Goal: Transaction & Acquisition: Download file/media

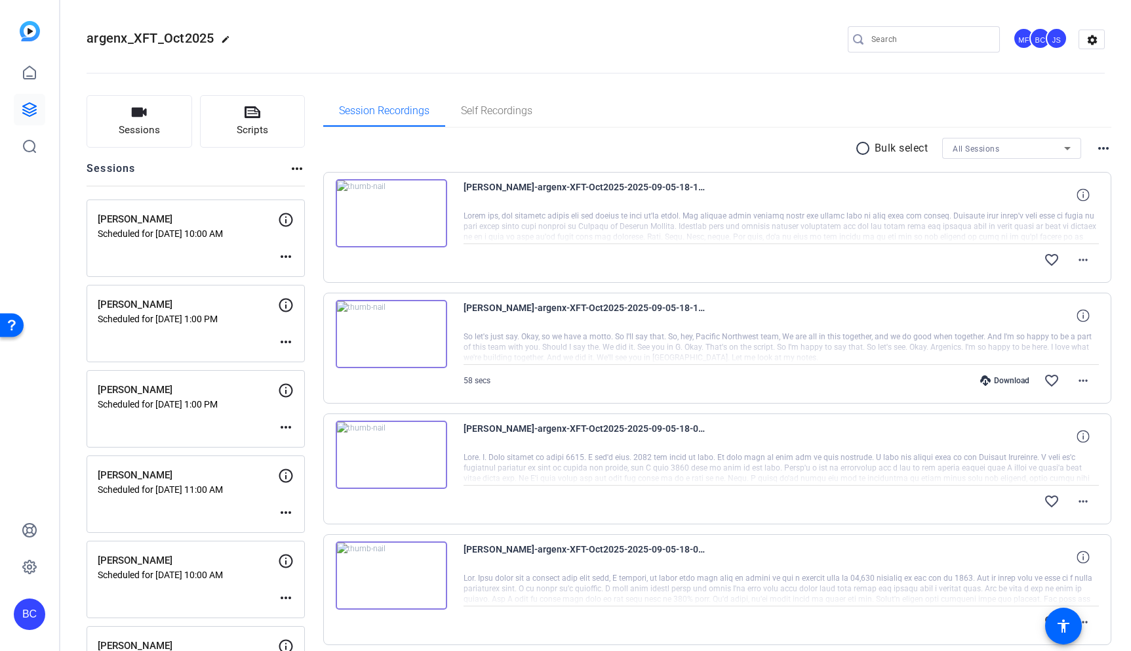
scroll to position [42, 0]
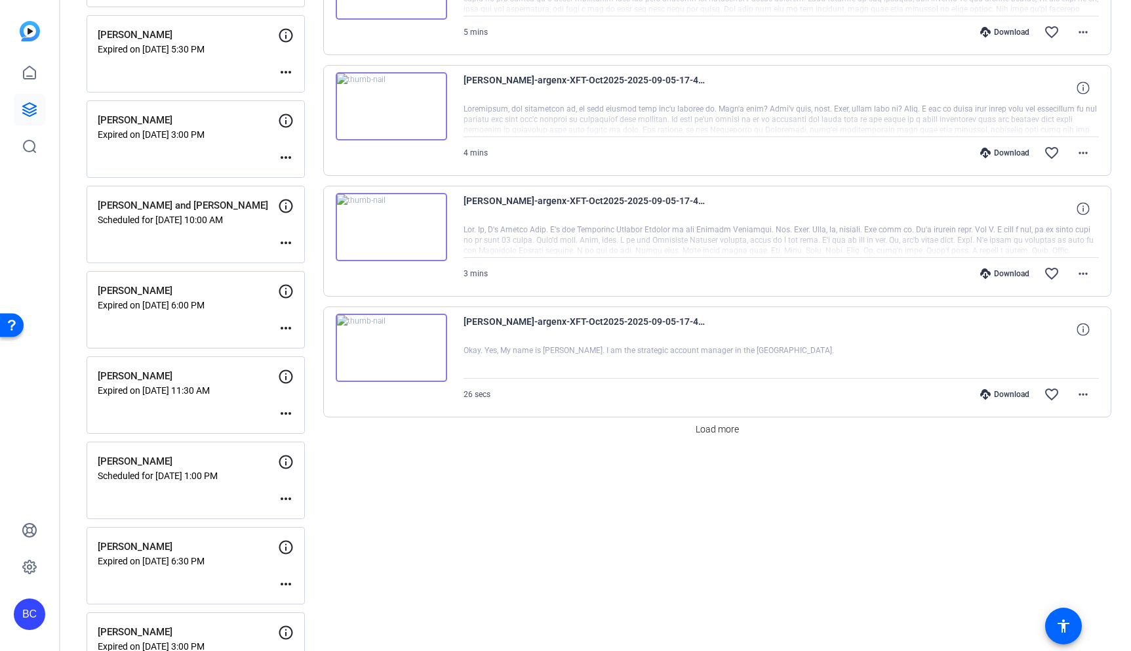
scroll to position [966, 0]
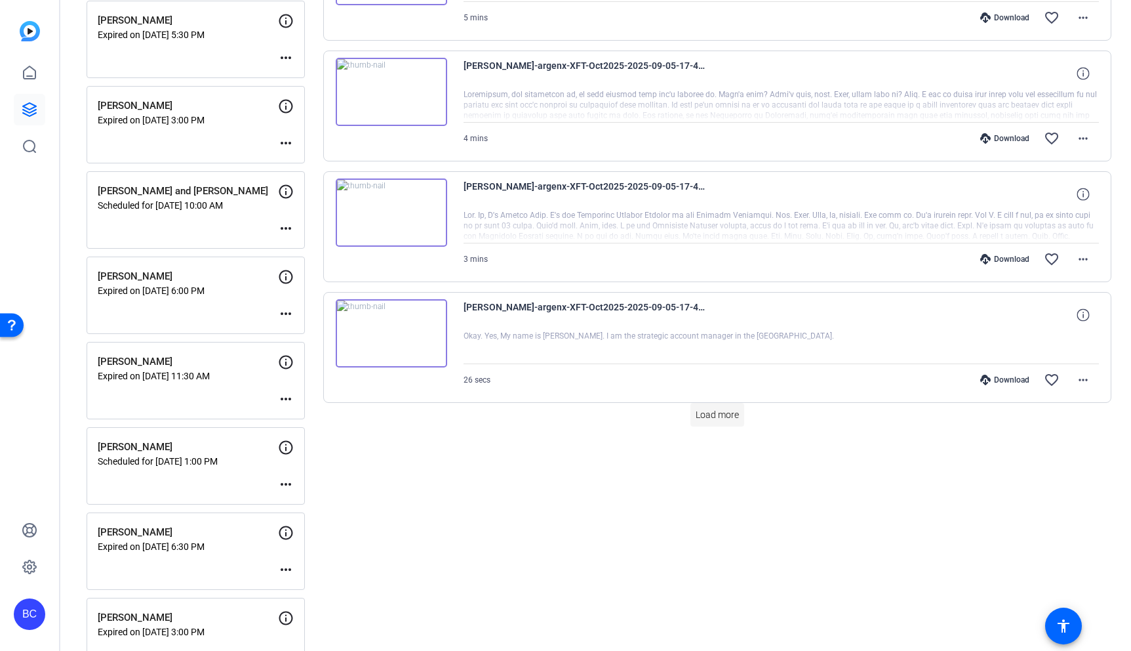
click at [710, 416] on span "Load more" at bounding box center [717, 415] width 43 height 14
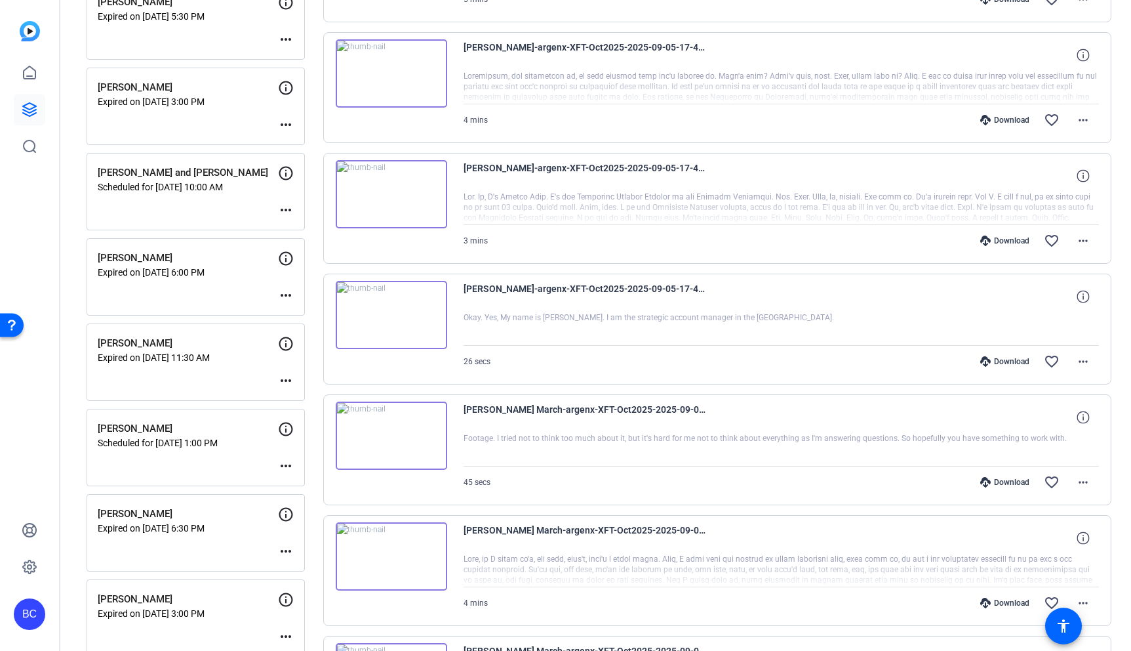
scroll to position [992, 0]
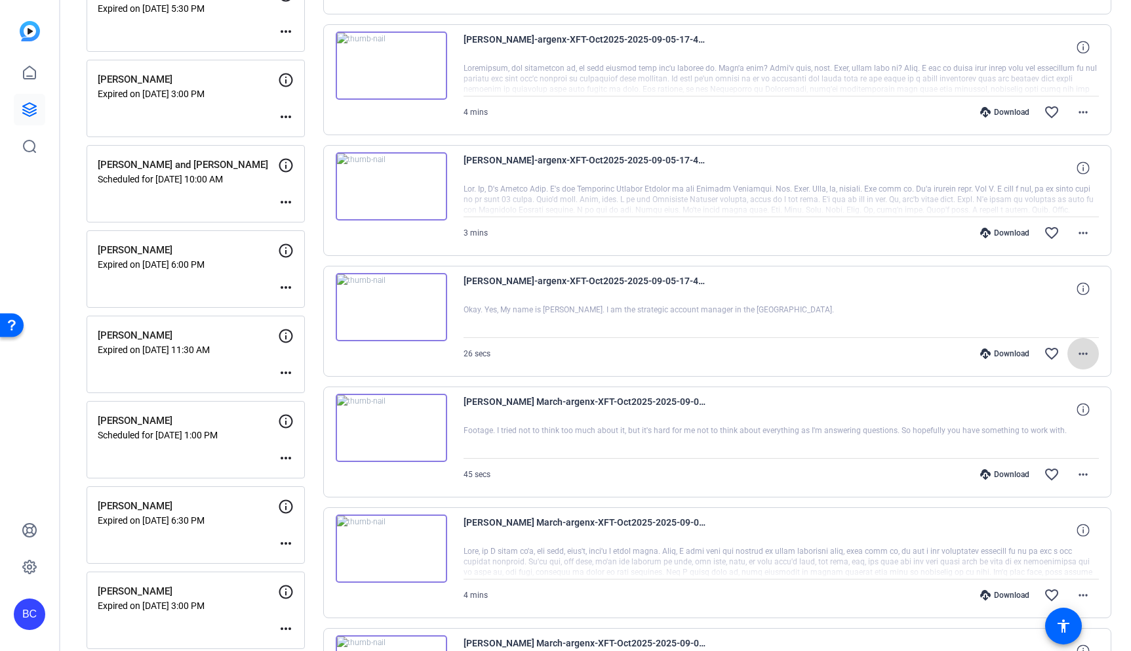
click at [1083, 352] on mat-icon "more_horiz" at bounding box center [1084, 354] width 16 height 16
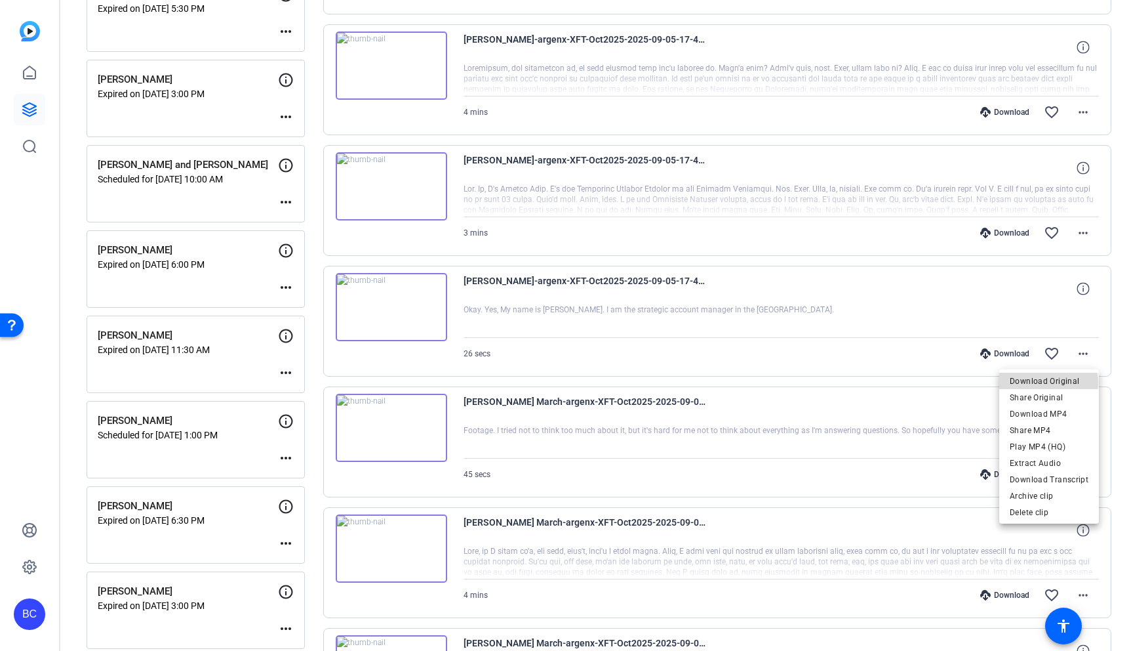
click at [1050, 382] on span "Download Original" at bounding box center [1049, 381] width 79 height 16
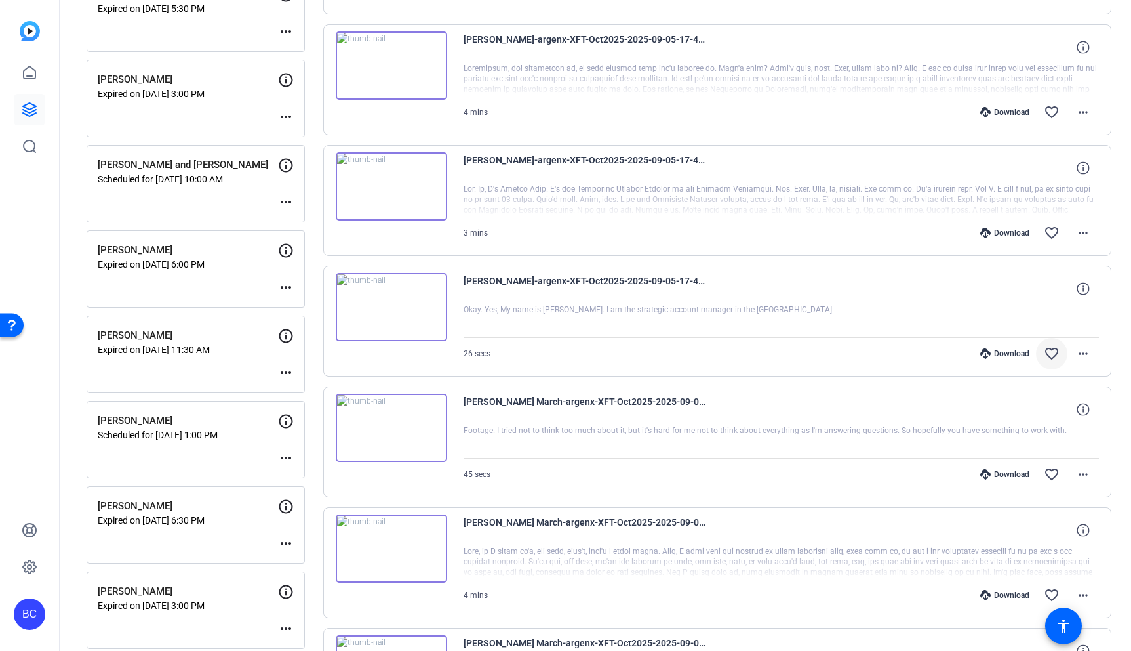
click at [1059, 354] on mat-icon "favorite_border" at bounding box center [1052, 354] width 16 height 16
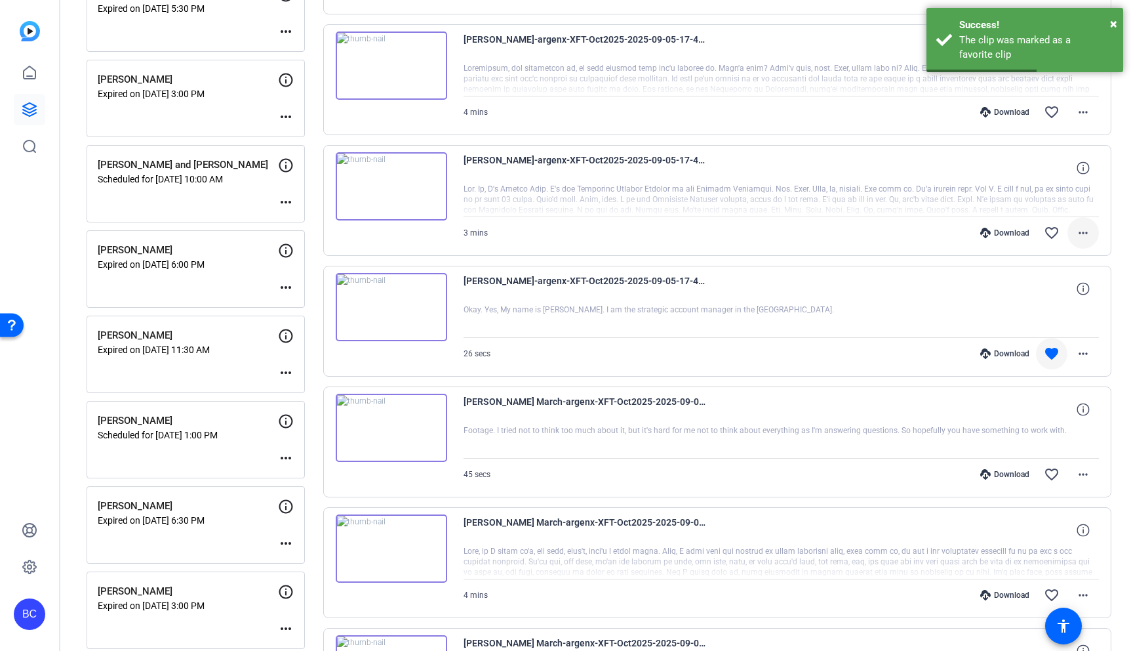
click at [1083, 233] on mat-icon "more_horiz" at bounding box center [1084, 233] width 16 height 16
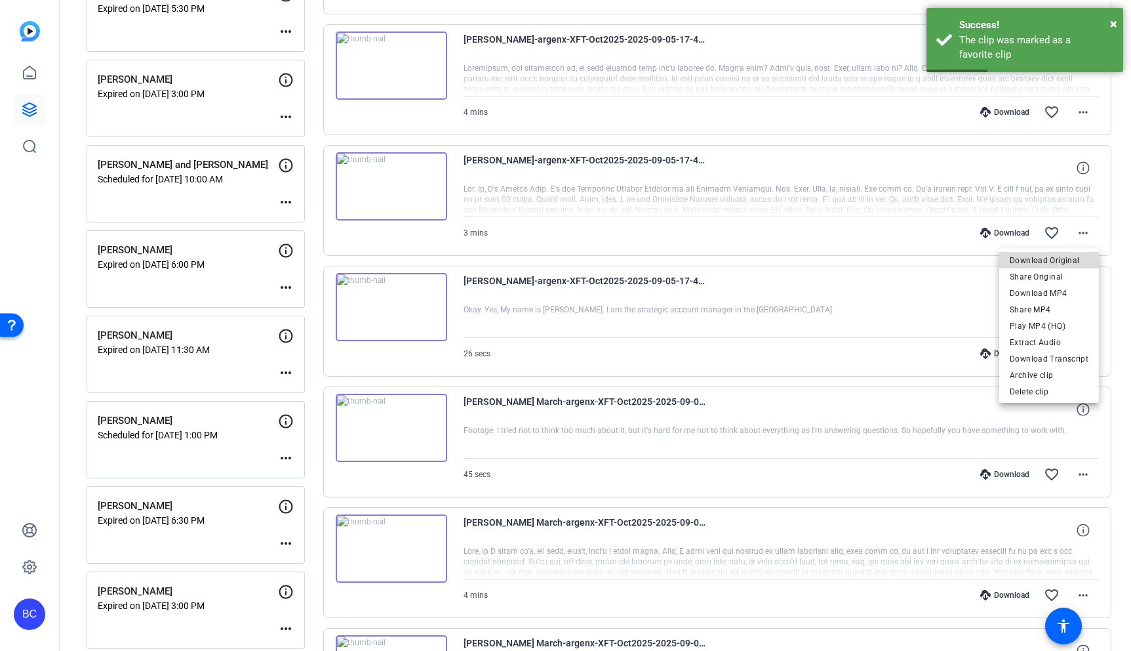
click at [1060, 261] on span "Download Original" at bounding box center [1049, 261] width 79 height 16
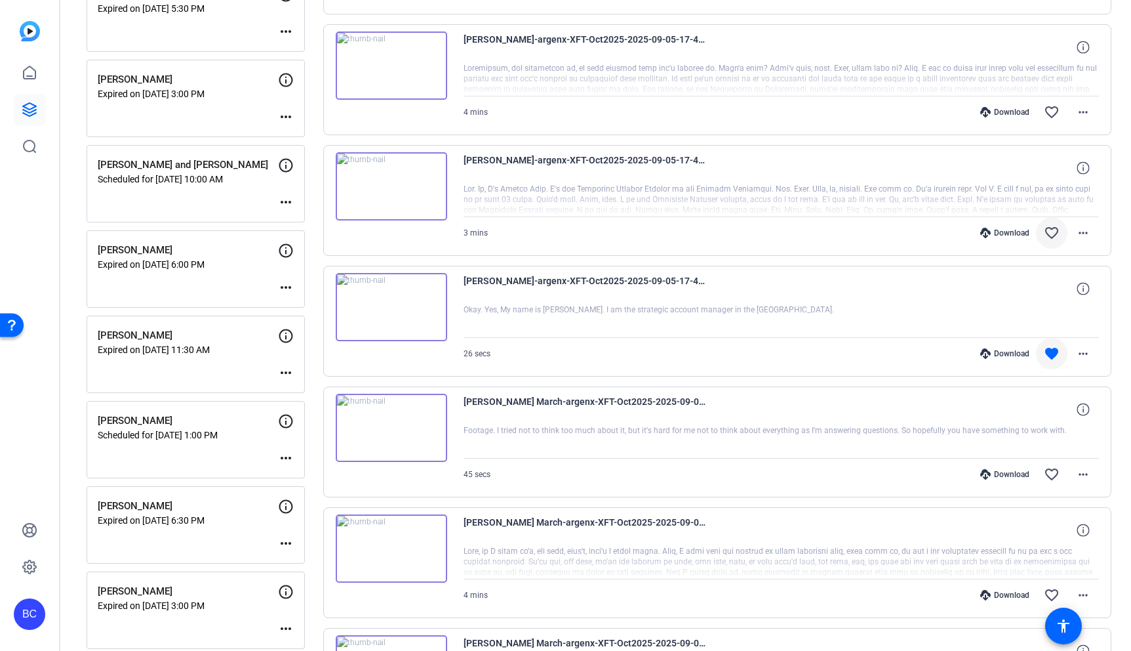
click at [1051, 229] on mat-icon "favorite_border" at bounding box center [1052, 233] width 16 height 16
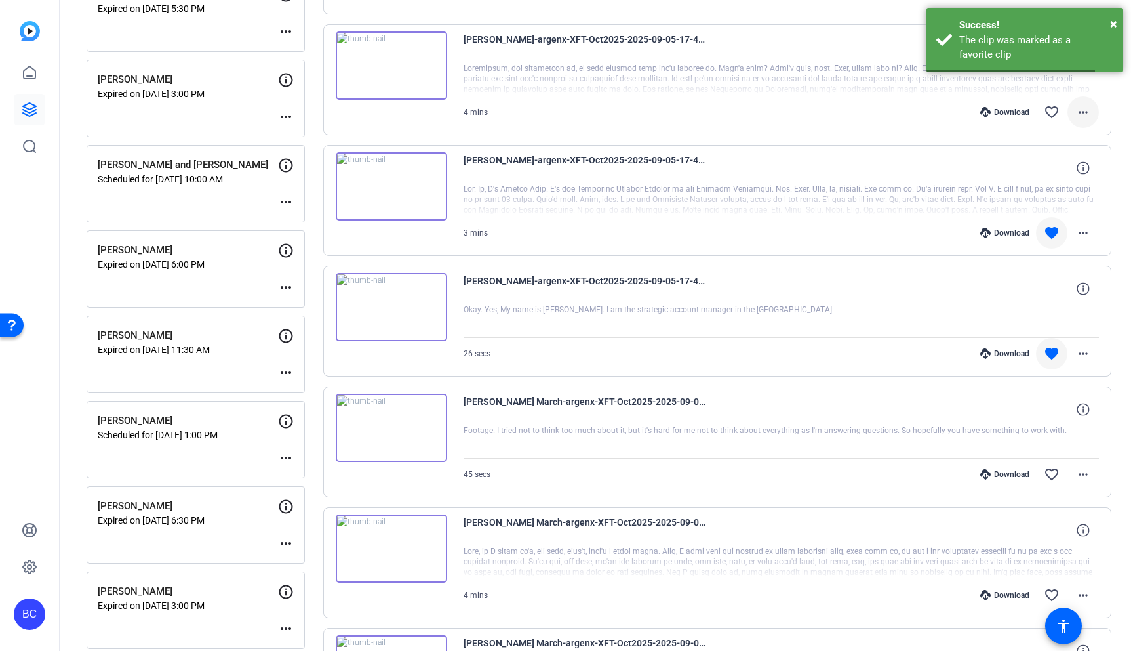
click at [1080, 107] on mat-icon "more_horiz" at bounding box center [1084, 112] width 16 height 16
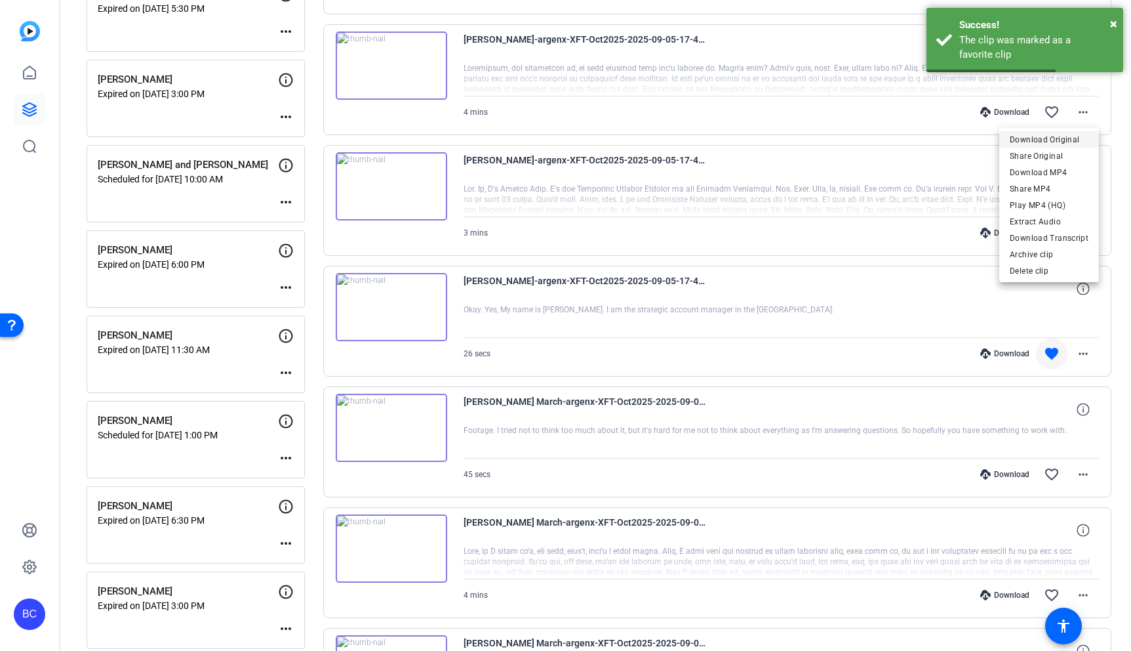
click at [1060, 140] on span "Download Original" at bounding box center [1049, 140] width 79 height 16
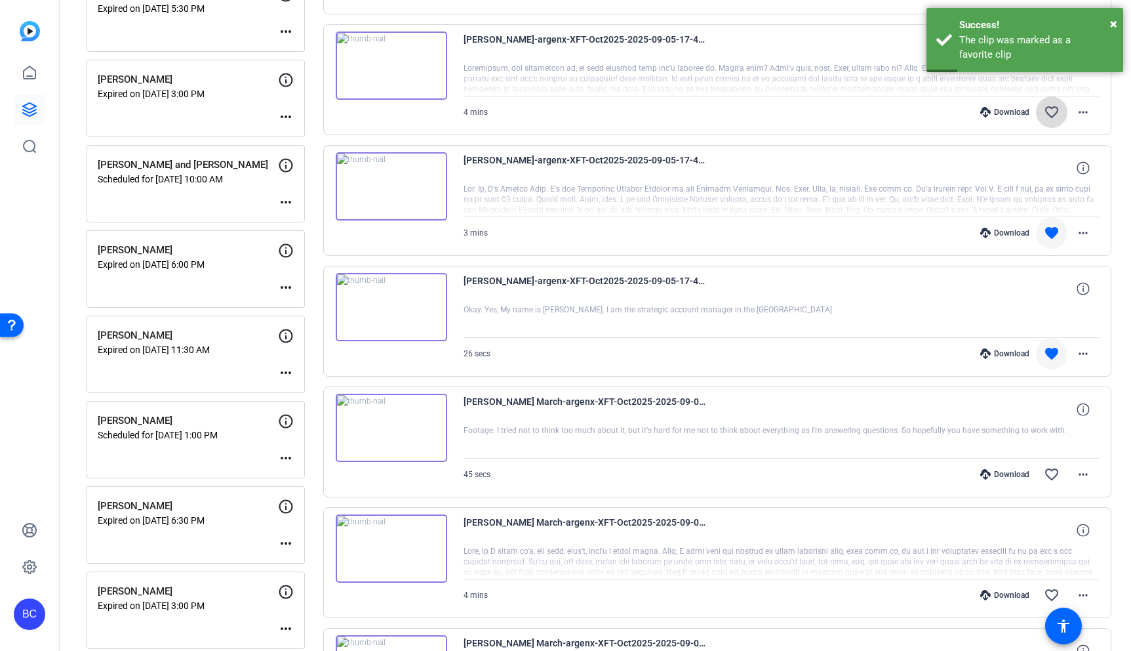
click at [1049, 113] on mat-icon "favorite_border" at bounding box center [1052, 112] width 16 height 16
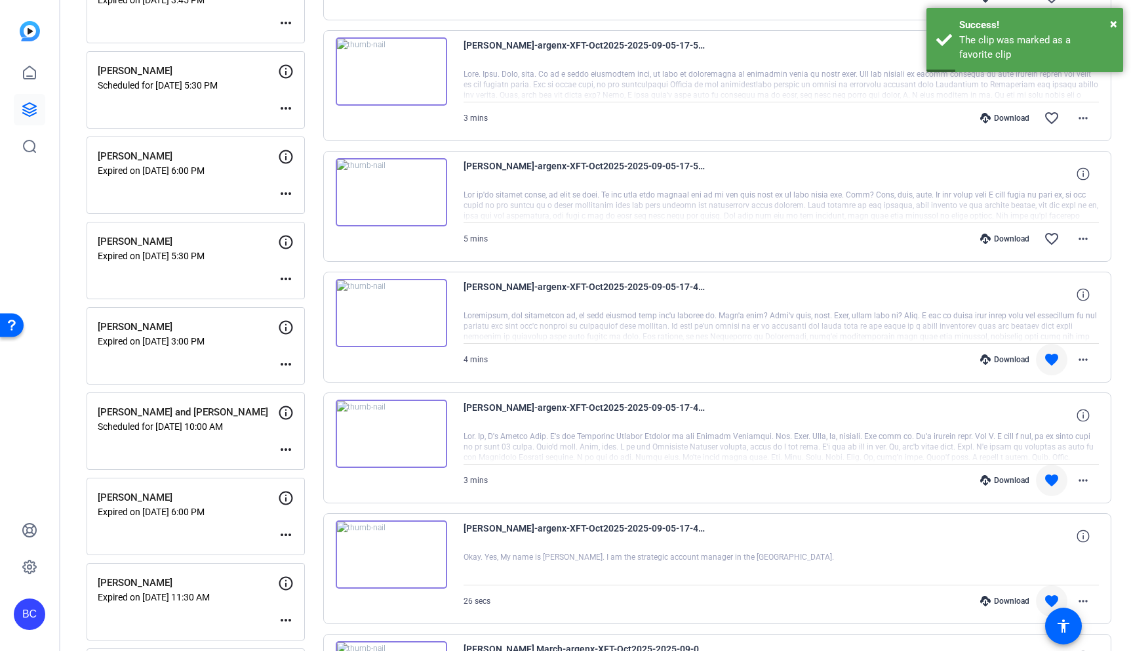
scroll to position [744, 0]
click at [1085, 241] on mat-icon "more_horiz" at bounding box center [1084, 240] width 16 height 16
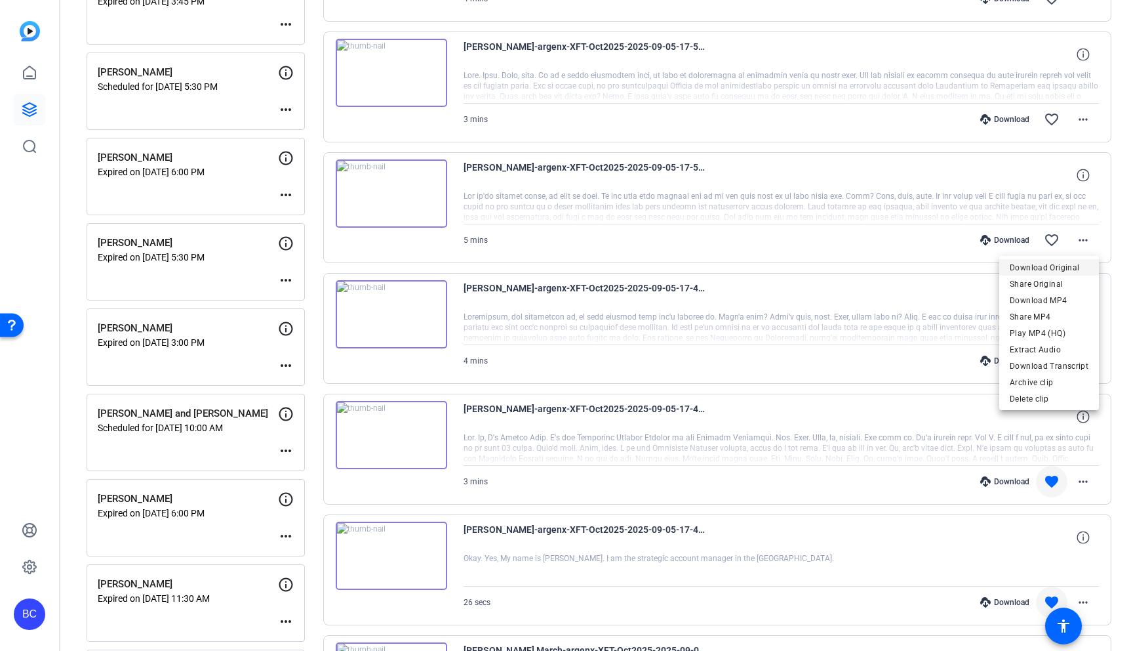
click at [1057, 268] on span "Download Original" at bounding box center [1049, 268] width 79 height 16
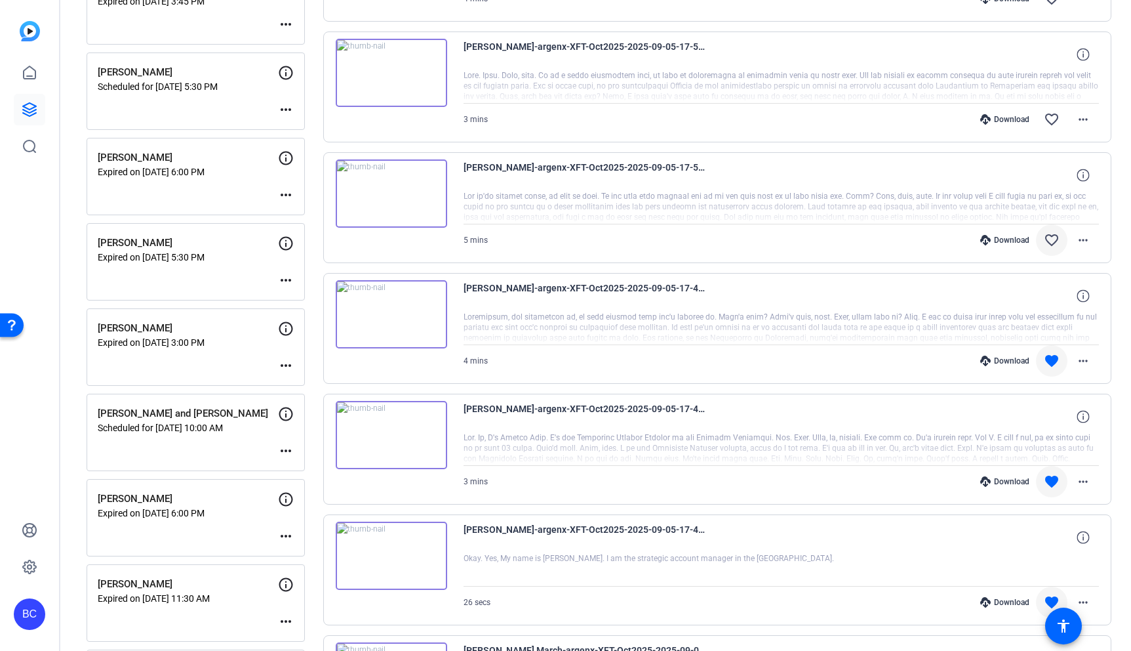
click at [1053, 236] on mat-icon "favorite_border" at bounding box center [1052, 240] width 16 height 16
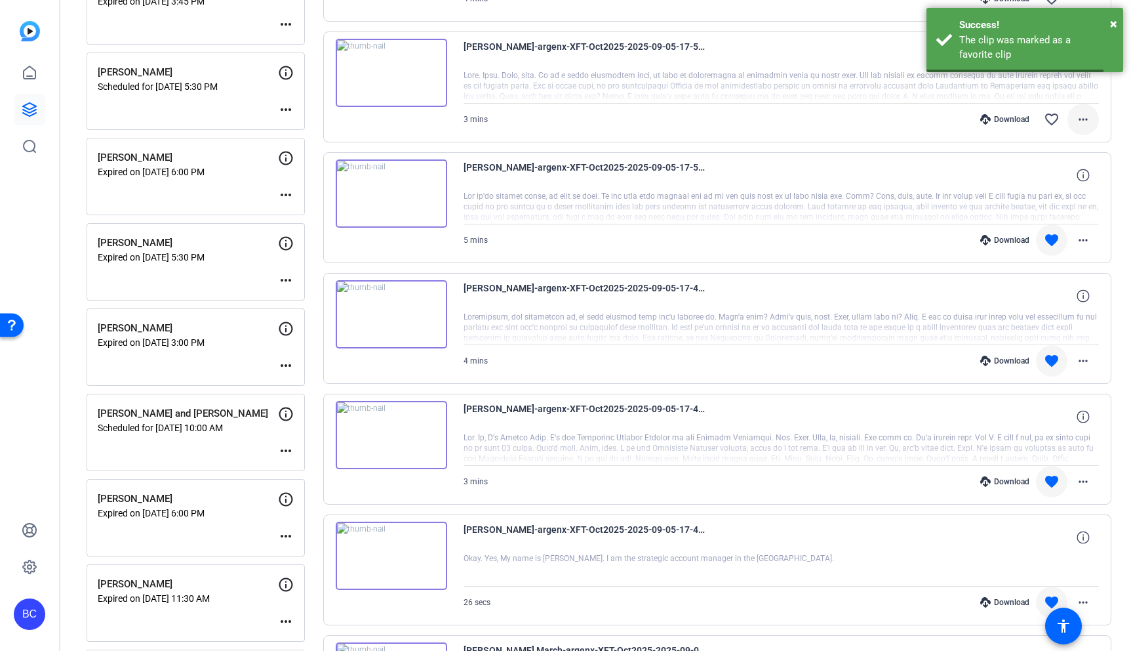
click at [1088, 115] on mat-icon "more_horiz" at bounding box center [1084, 119] width 16 height 16
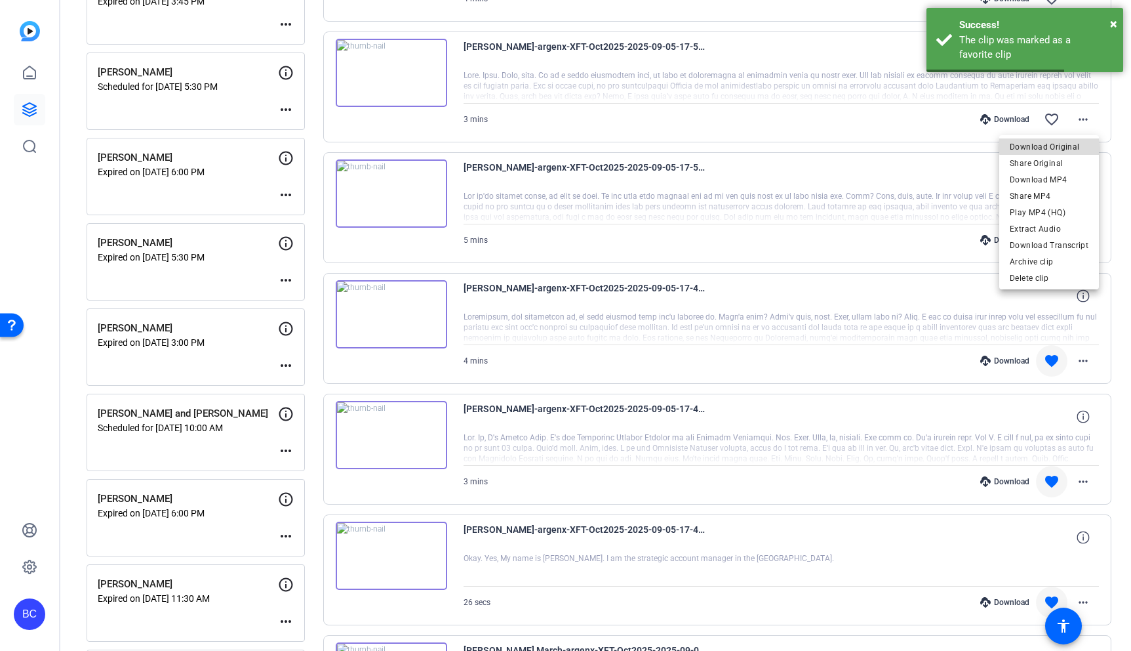
click at [1065, 144] on span "Download Original" at bounding box center [1049, 147] width 79 height 16
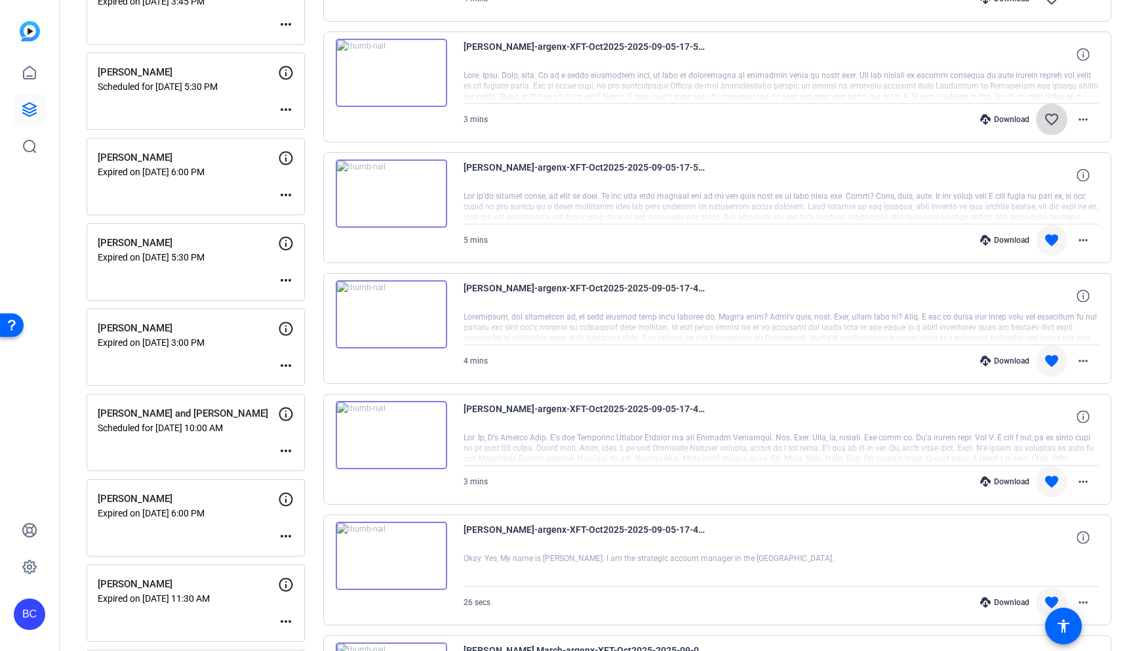
click at [1053, 113] on mat-icon "favorite_border" at bounding box center [1052, 119] width 16 height 16
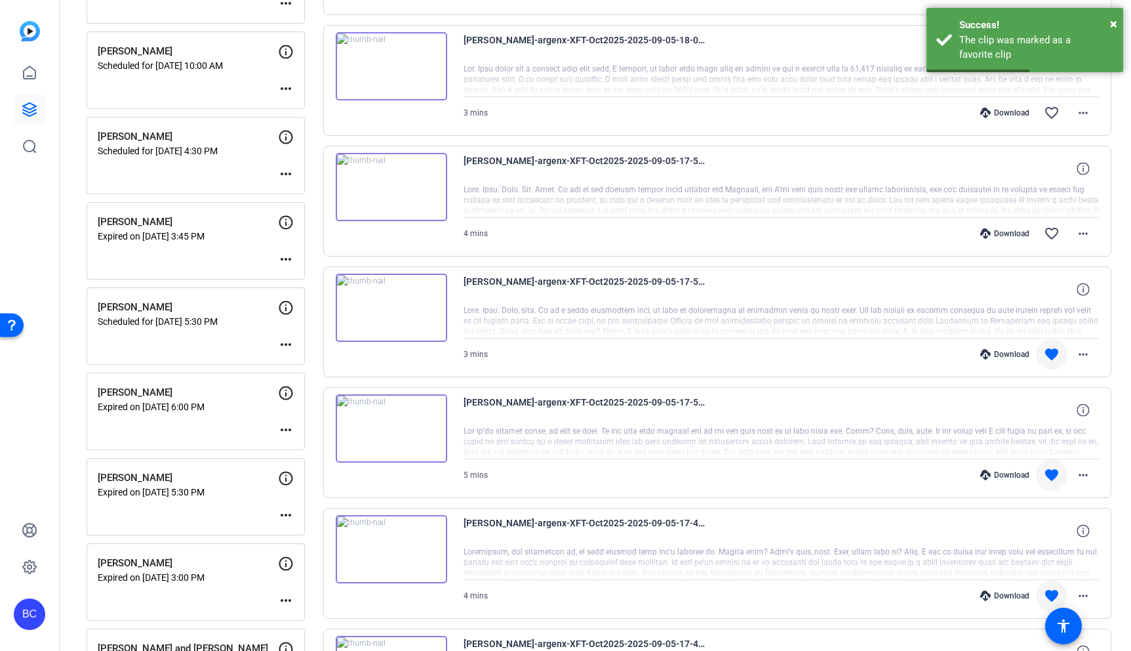
scroll to position [481, 0]
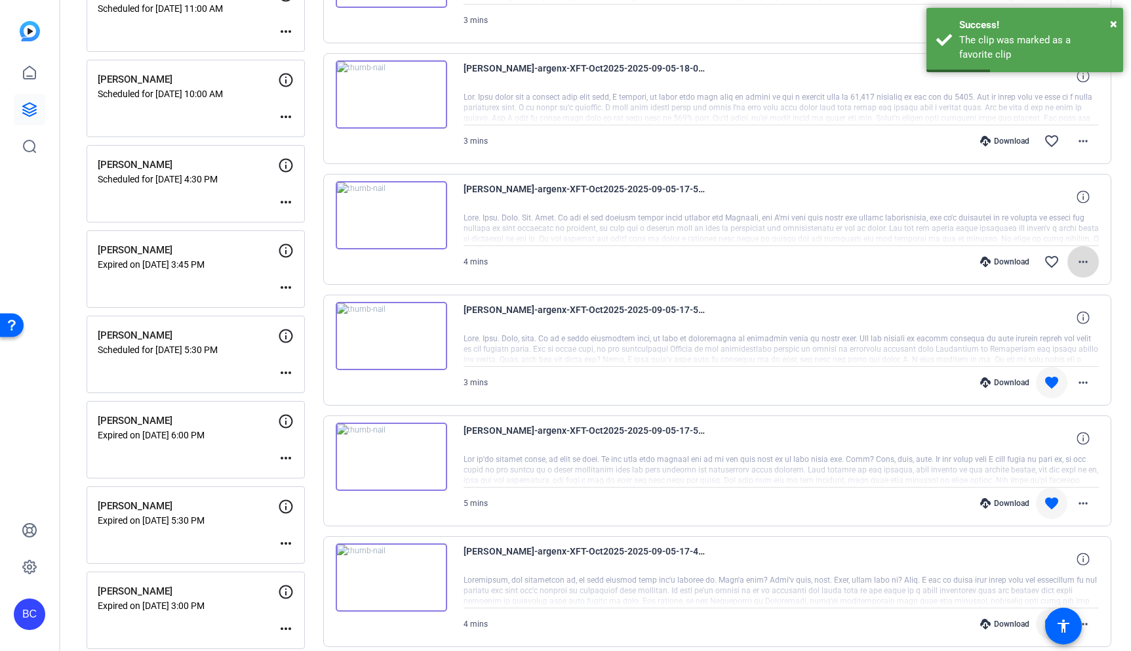
click at [1082, 256] on mat-icon "more_horiz" at bounding box center [1084, 262] width 16 height 16
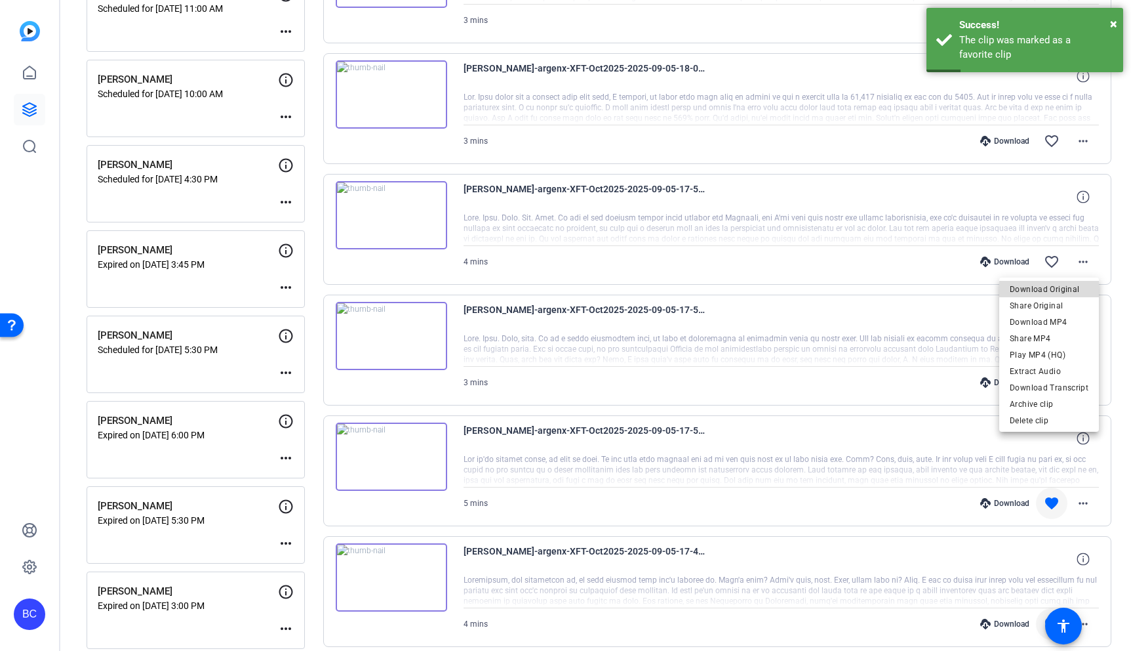
click at [1069, 283] on span "Download Original" at bounding box center [1049, 289] width 79 height 16
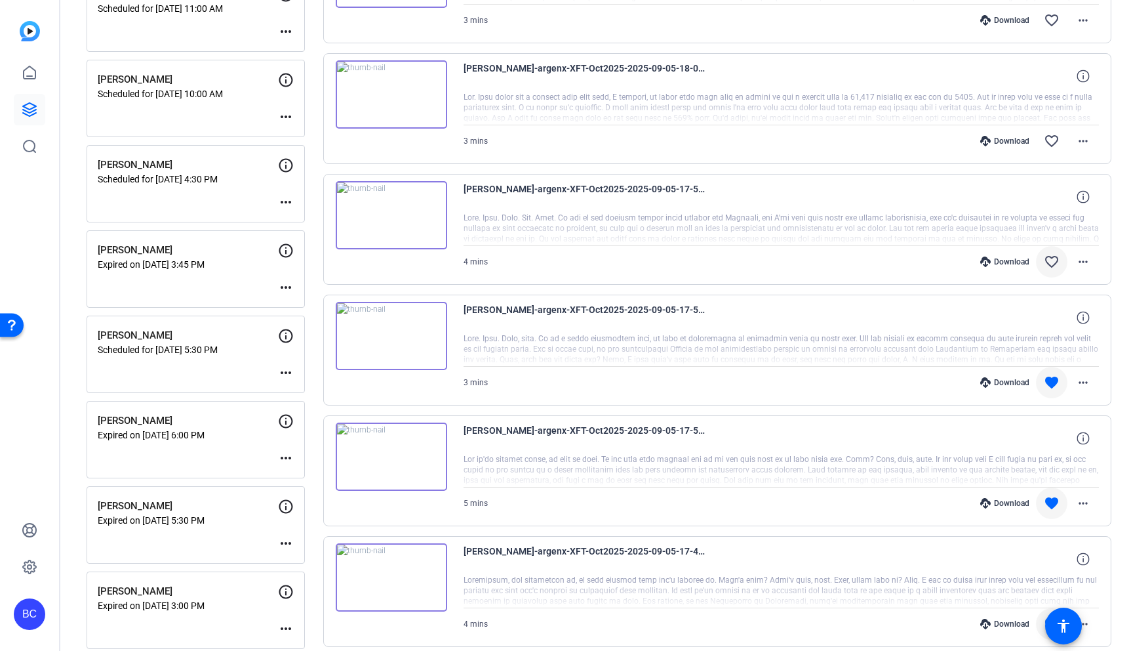
click at [1051, 259] on mat-icon "favorite_border" at bounding box center [1052, 262] width 16 height 16
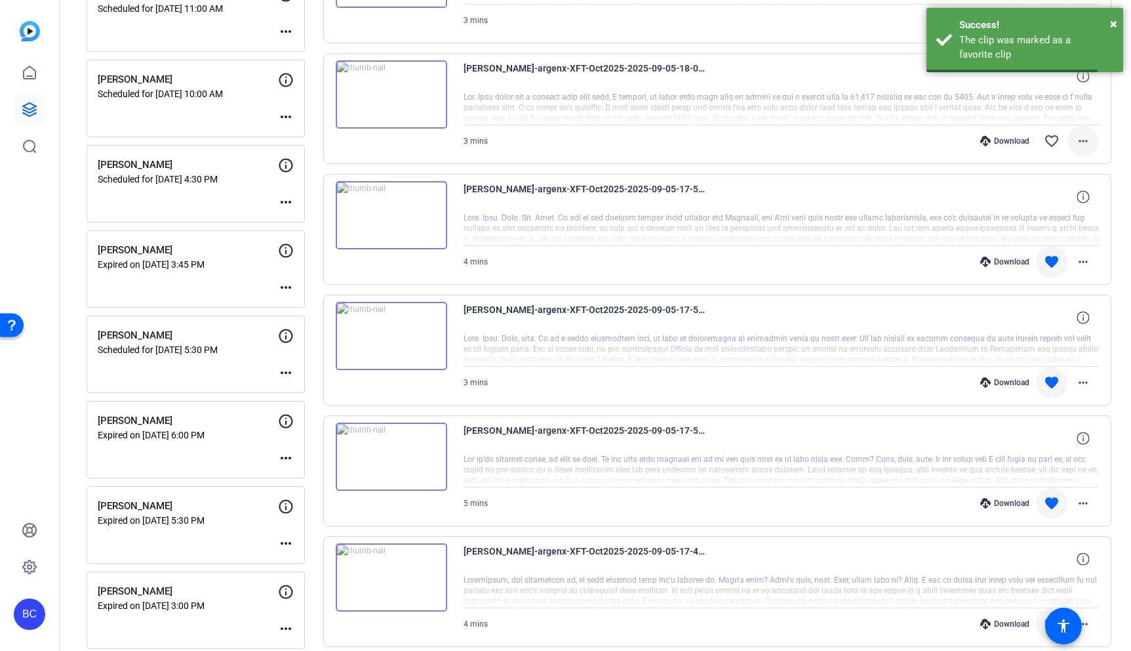
click at [1086, 138] on mat-icon "more_horiz" at bounding box center [1084, 141] width 16 height 16
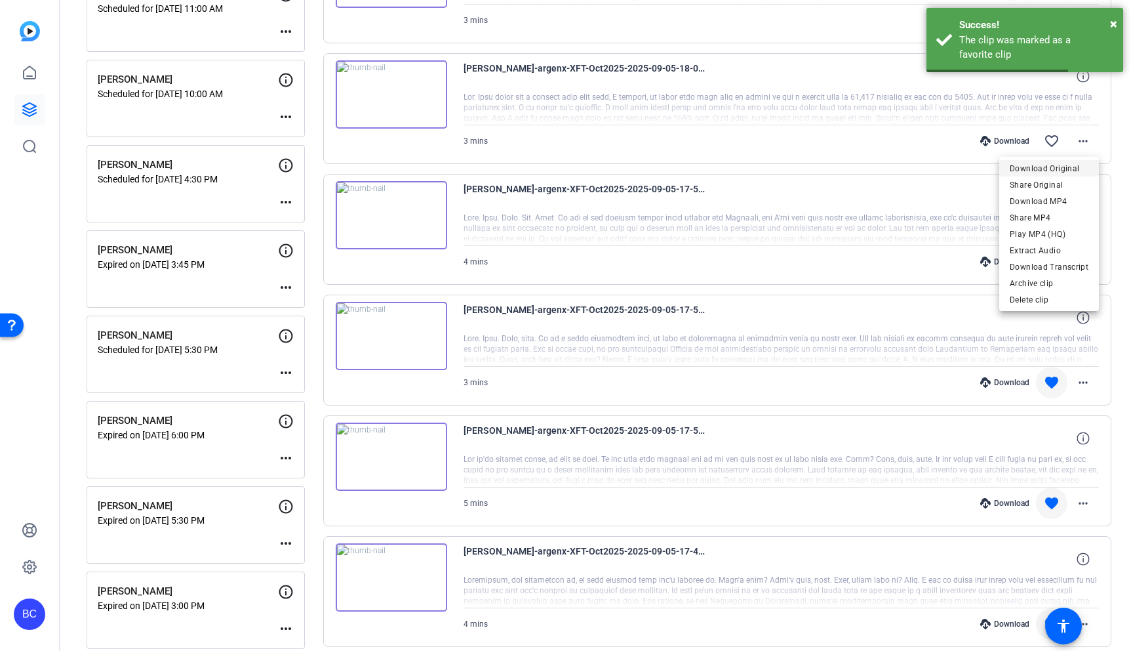
click at [1071, 161] on span "Download Original" at bounding box center [1049, 169] width 79 height 16
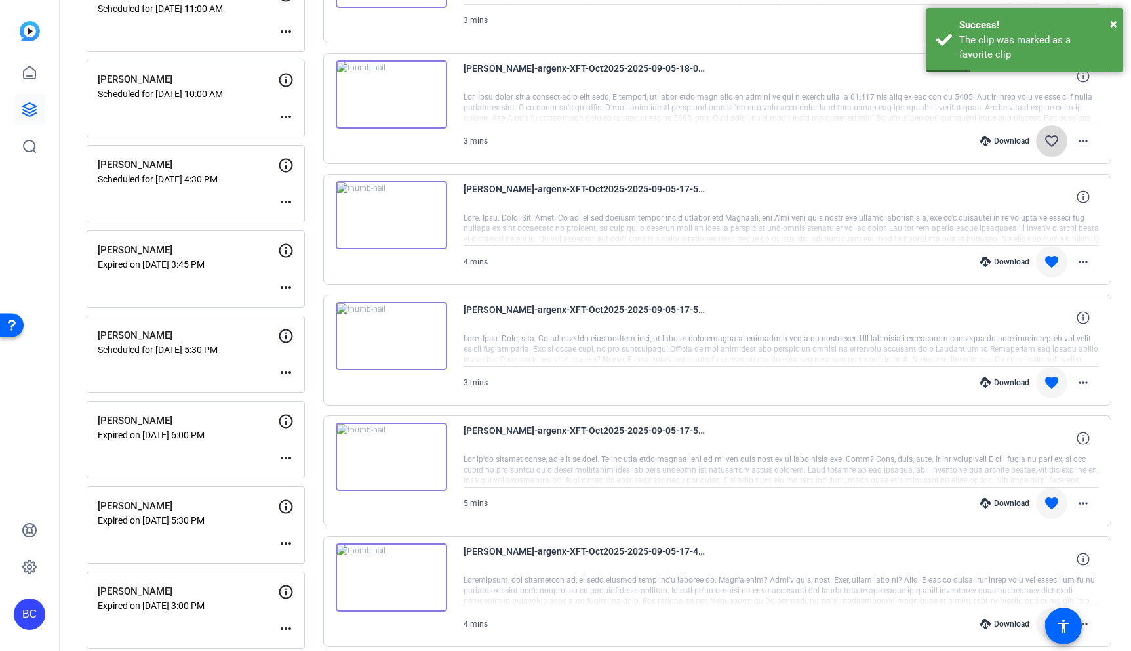
click at [1052, 145] on mat-icon "favorite_border" at bounding box center [1052, 141] width 16 height 16
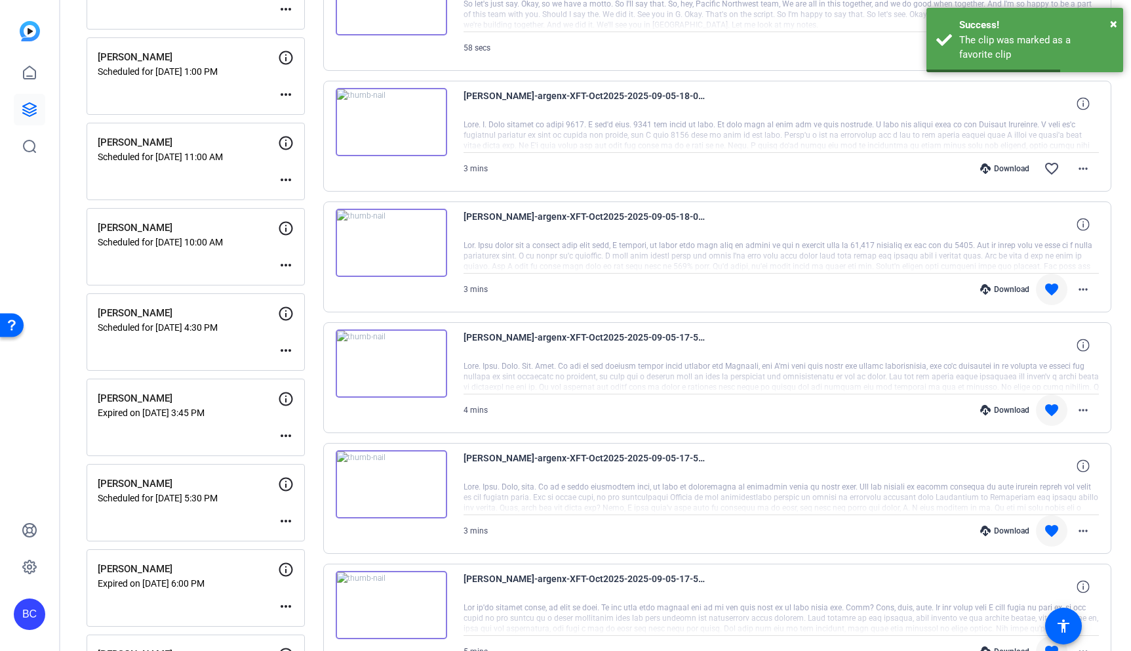
scroll to position [320, 0]
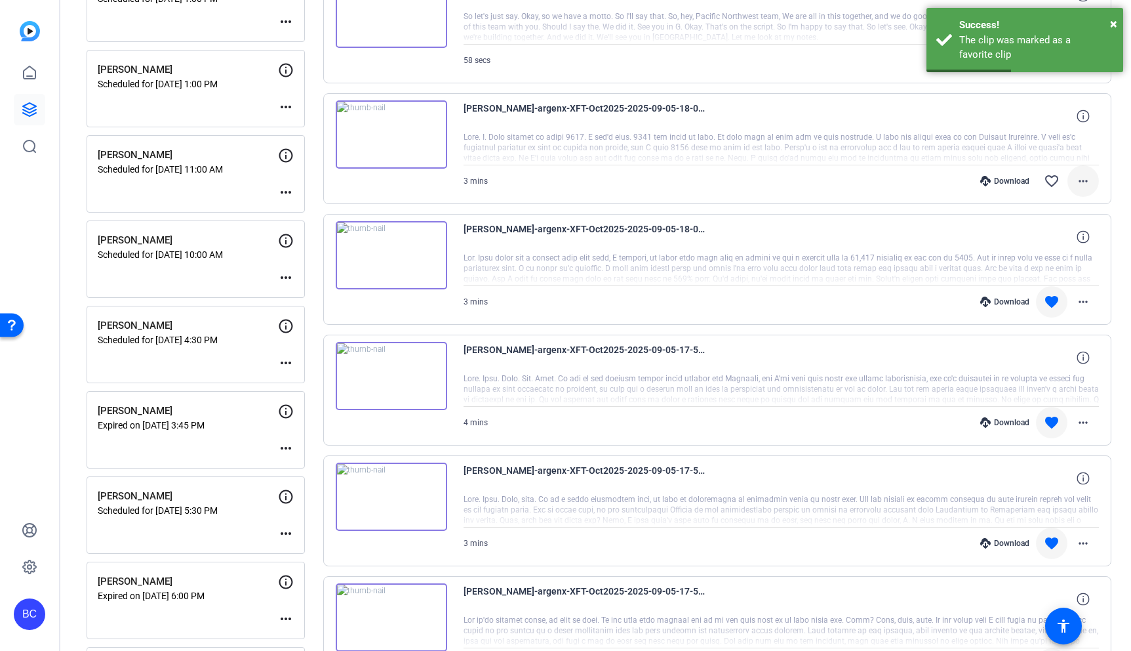
click at [1085, 174] on mat-icon "more_horiz" at bounding box center [1084, 181] width 16 height 16
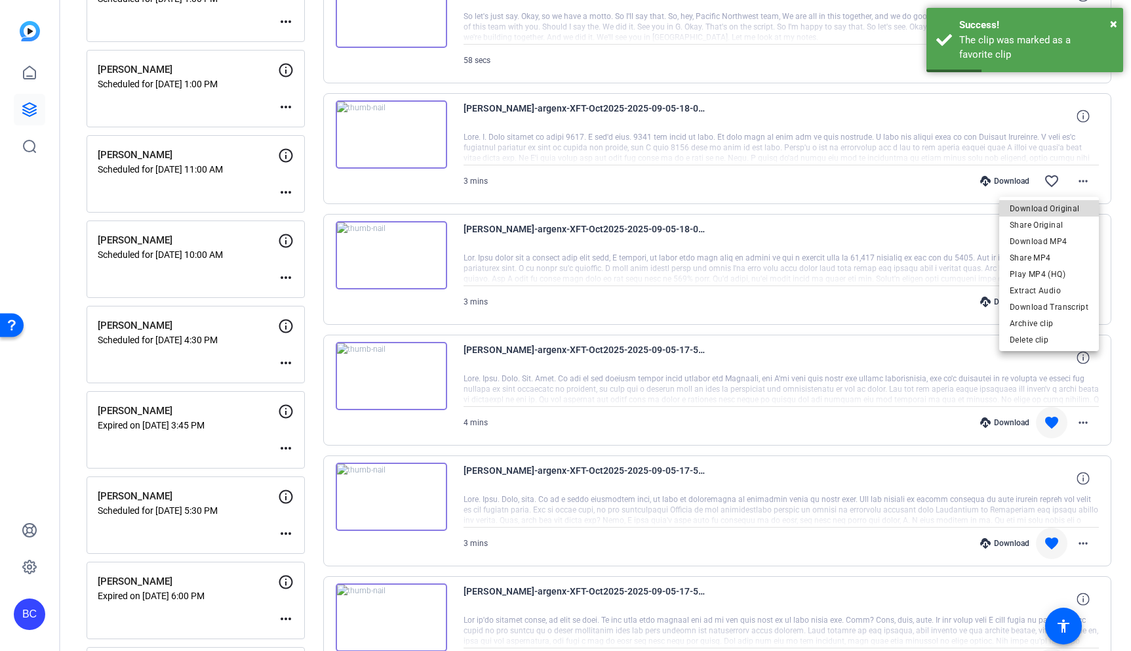
click at [1068, 204] on span "Download Original" at bounding box center [1049, 209] width 79 height 16
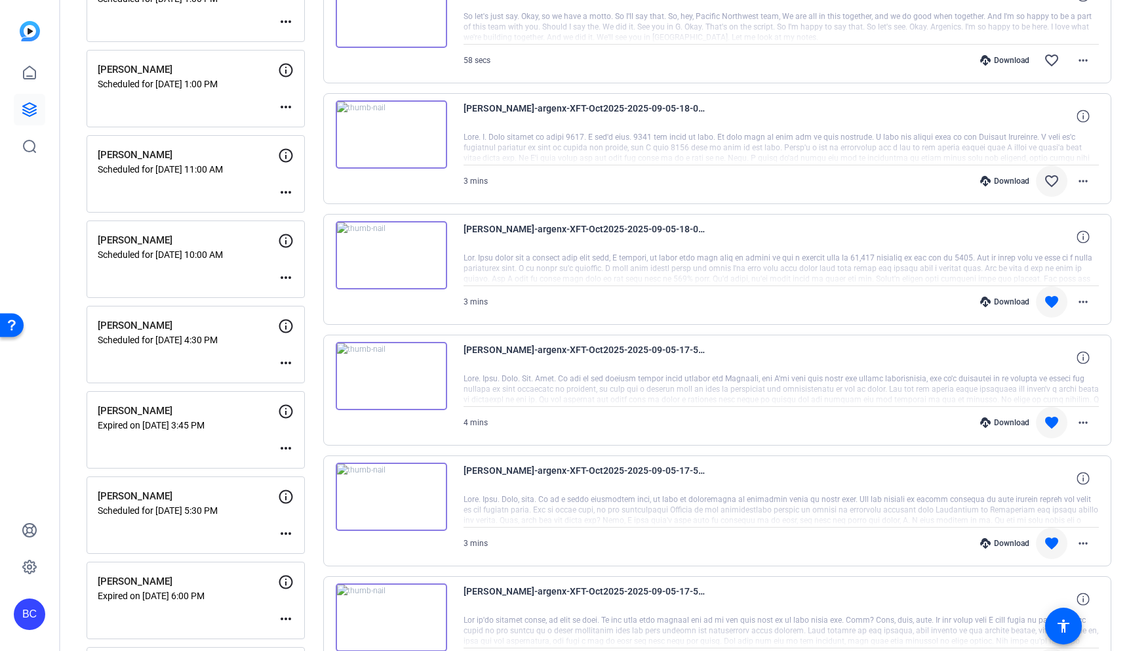
click at [1049, 178] on mat-icon "favorite_border" at bounding box center [1052, 181] width 16 height 16
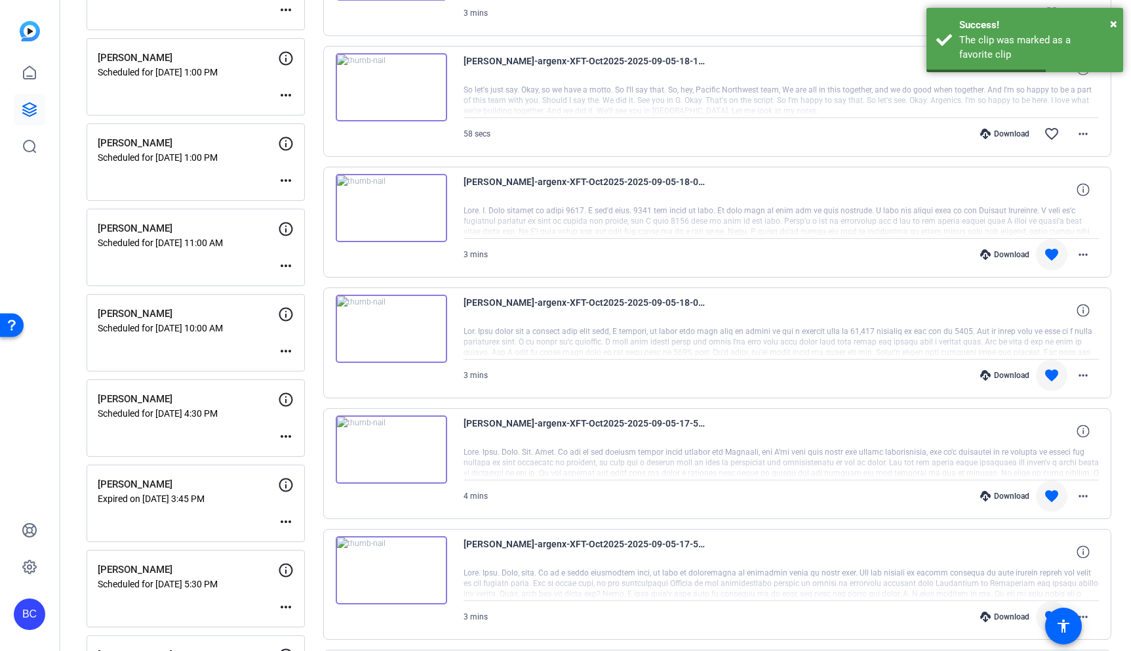
scroll to position [223, 0]
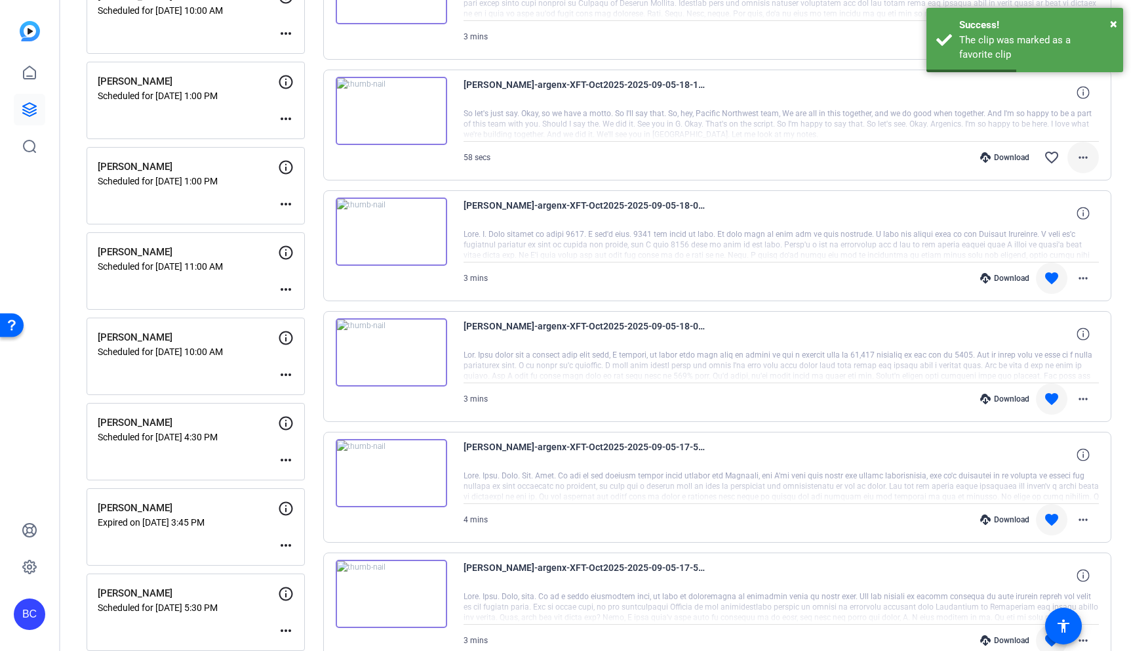
click at [1078, 158] on mat-icon "more_horiz" at bounding box center [1084, 158] width 16 height 16
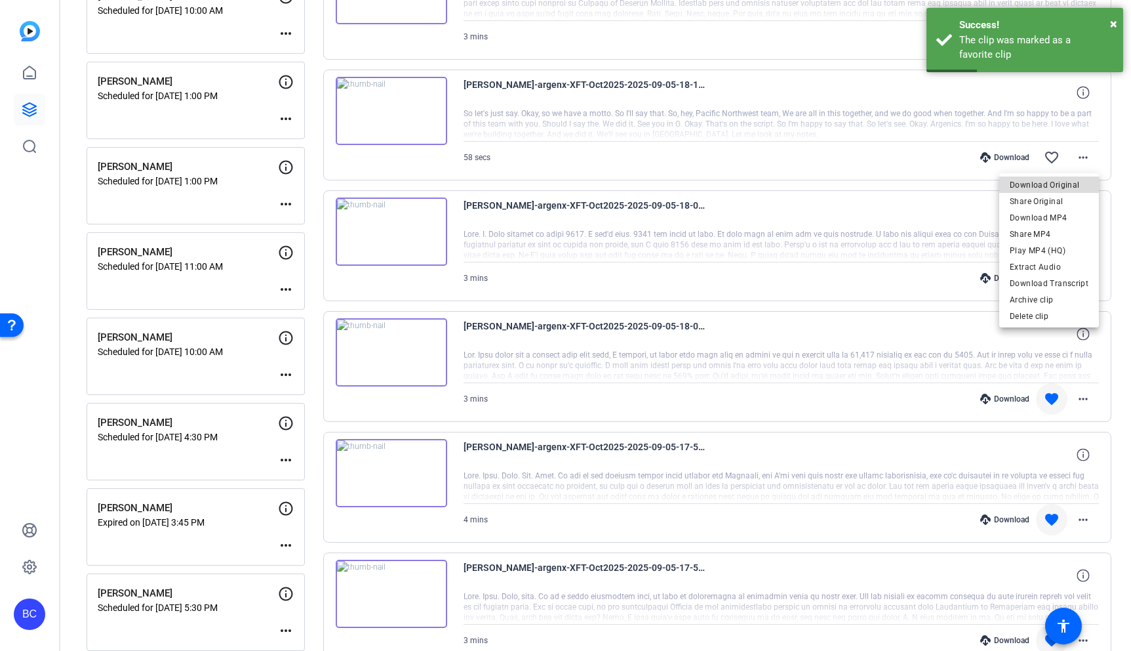
click at [1064, 179] on span "Download Original" at bounding box center [1049, 185] width 79 height 16
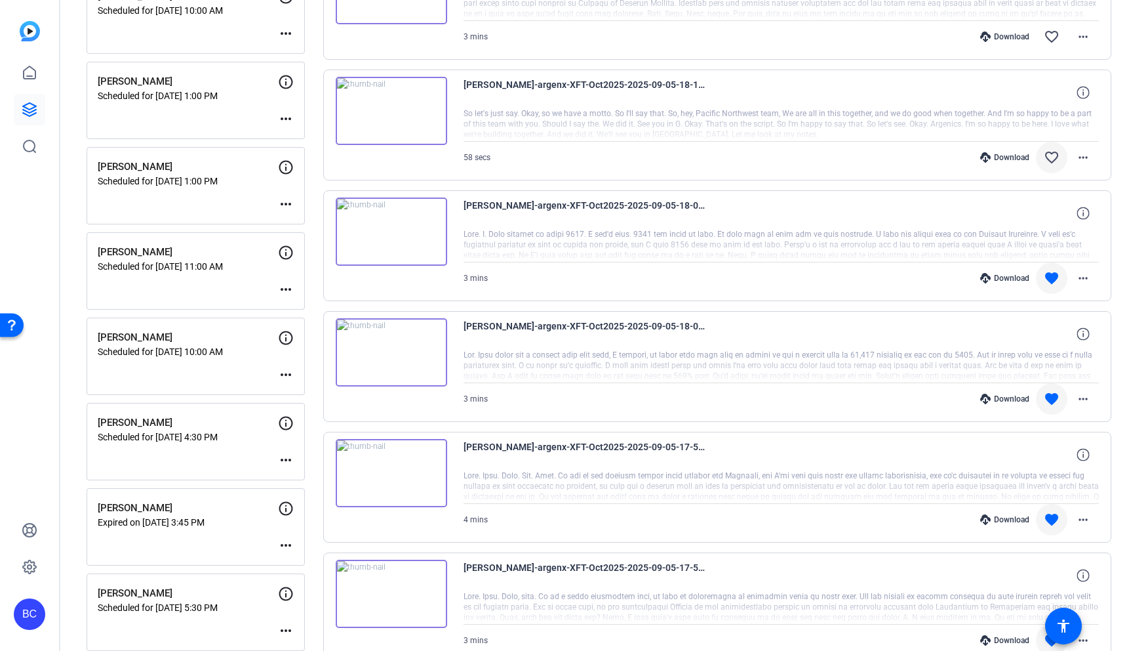
click at [1052, 155] on mat-icon "favorite_border" at bounding box center [1052, 158] width 16 height 16
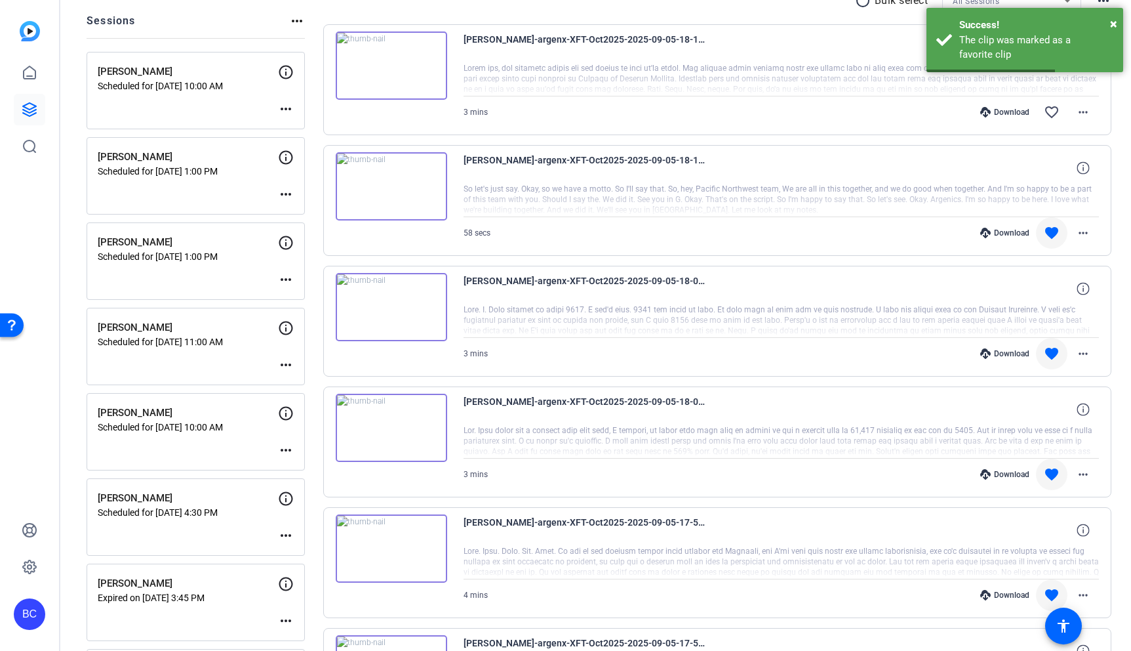
scroll to position [141, 0]
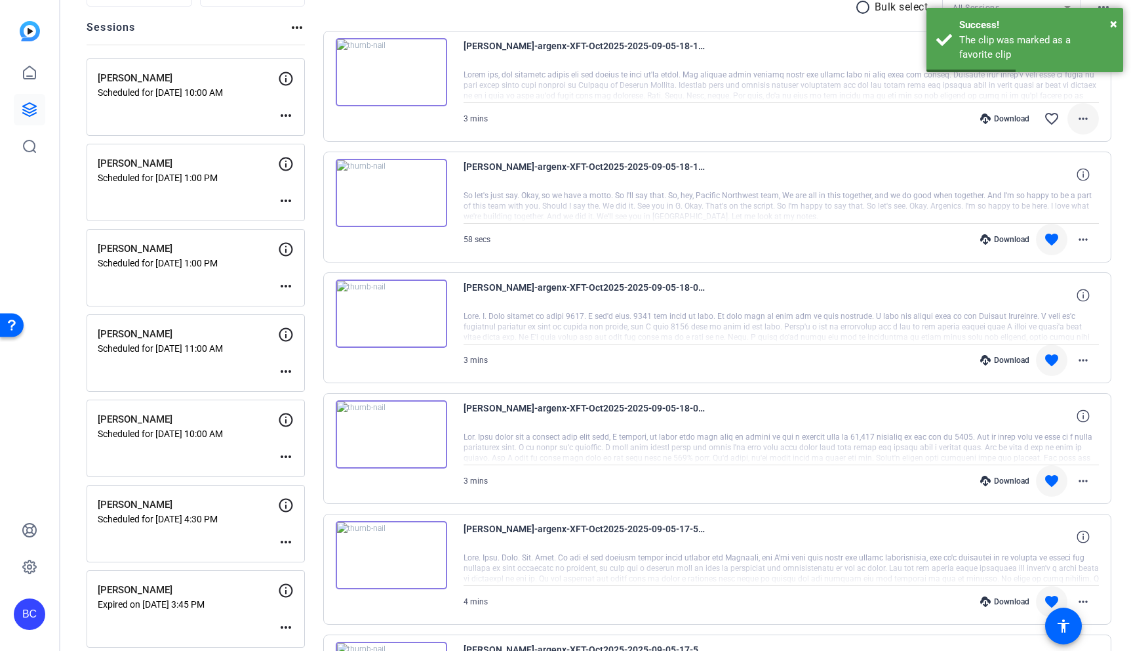
click at [1085, 126] on mat-icon "more_horiz" at bounding box center [1084, 119] width 16 height 16
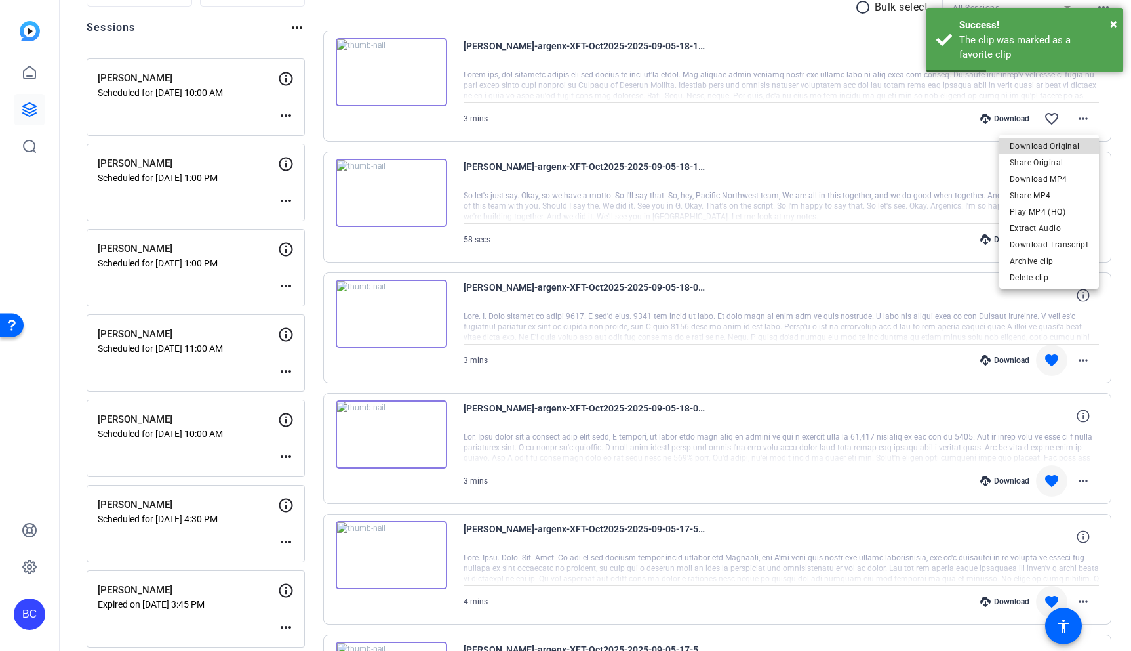
click at [1072, 141] on span "Download Original" at bounding box center [1049, 146] width 79 height 16
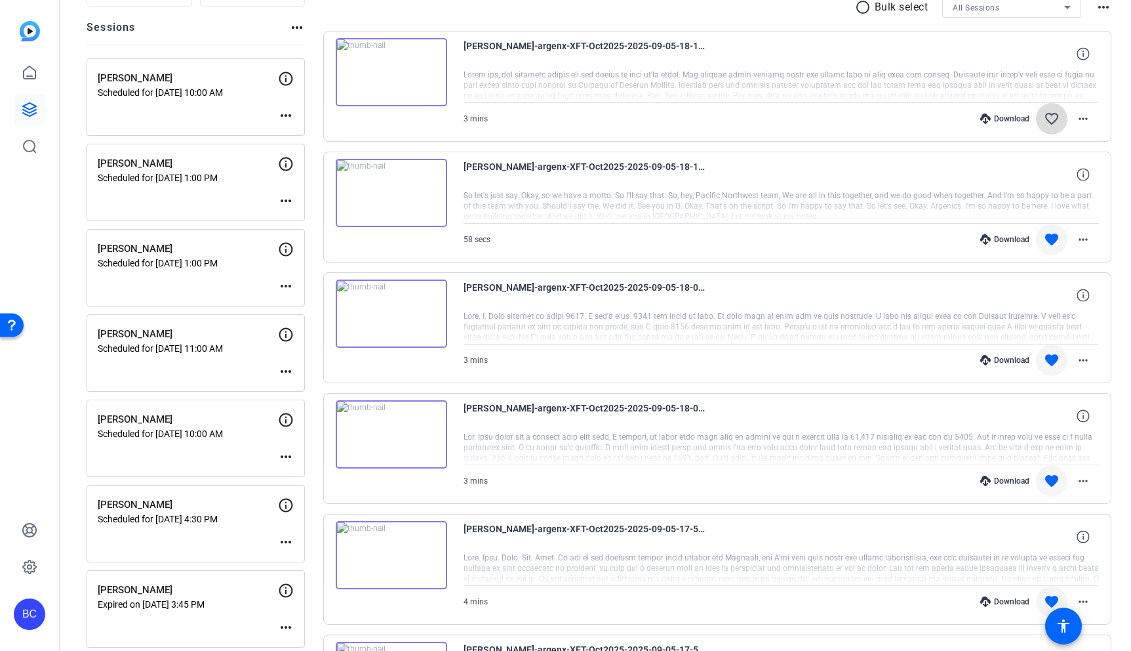
click at [1054, 119] on mat-icon "favorite_border" at bounding box center [1052, 119] width 16 height 16
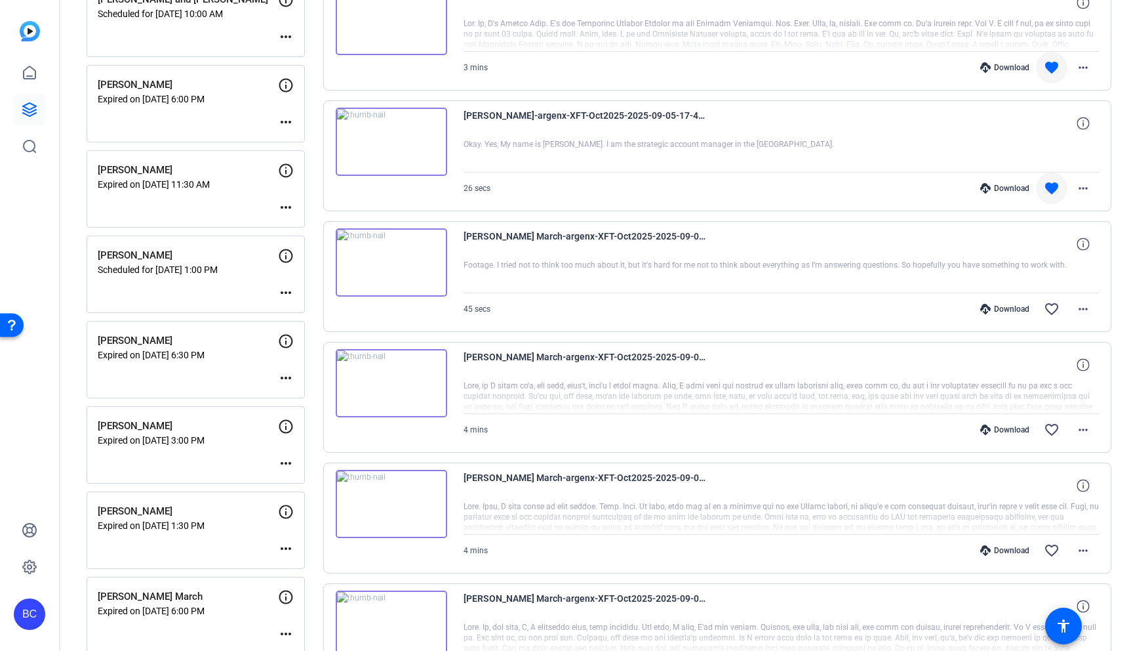
scroll to position [1161, 0]
